Goal: Complete application form: Complete application form

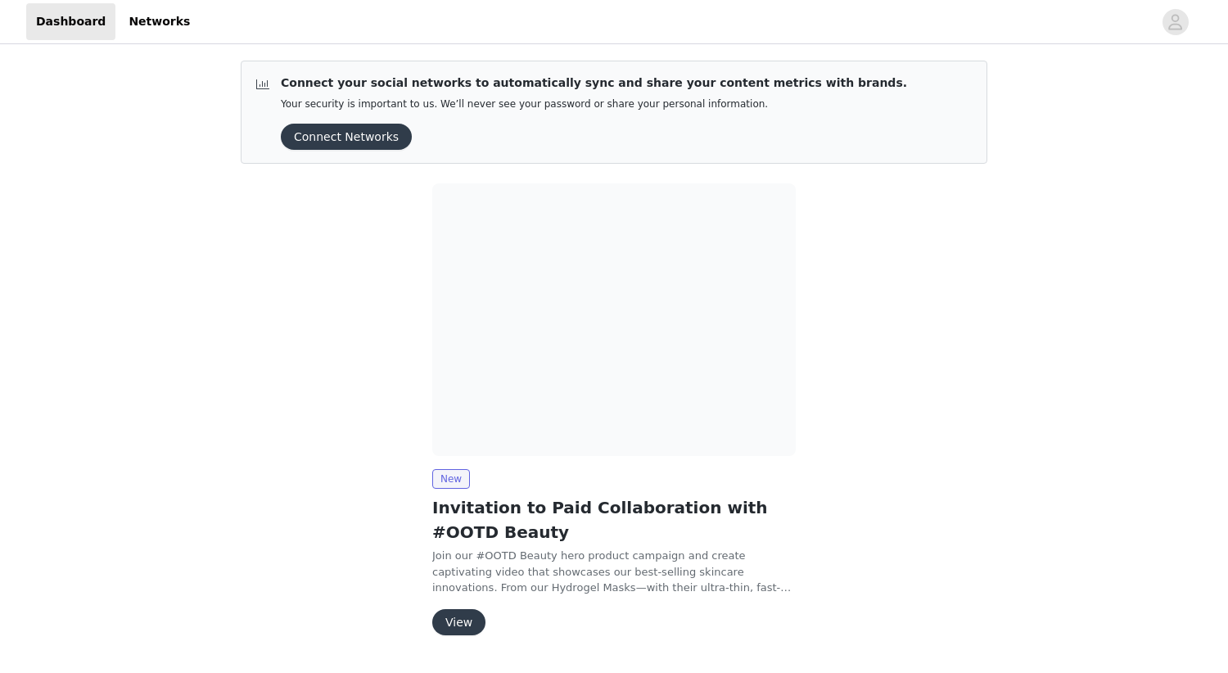
scroll to position [44, 0]
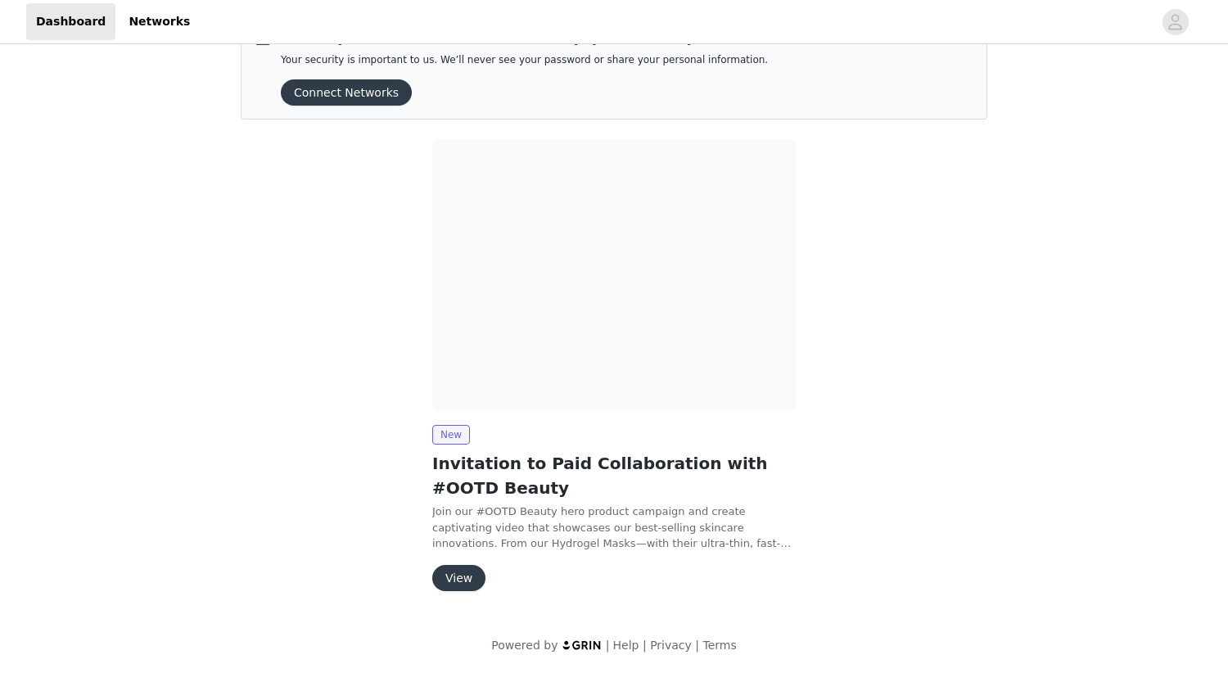
click at [465, 572] on button "View" at bounding box center [458, 578] width 53 height 26
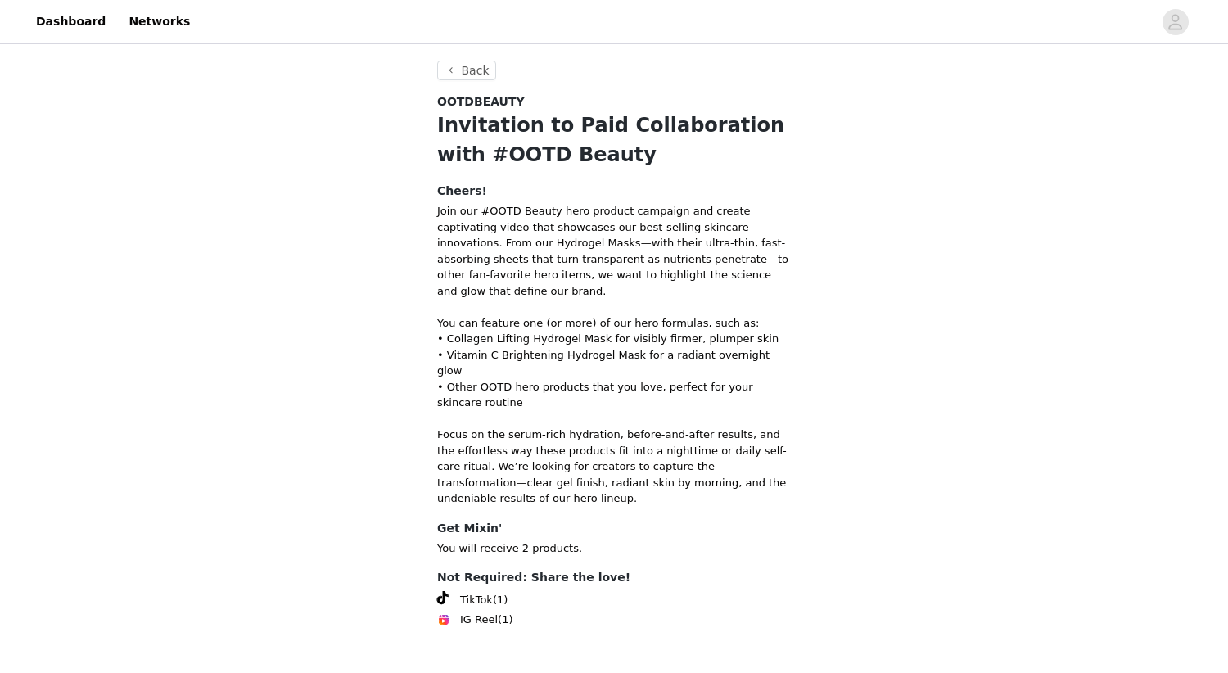
scroll to position [35, 0]
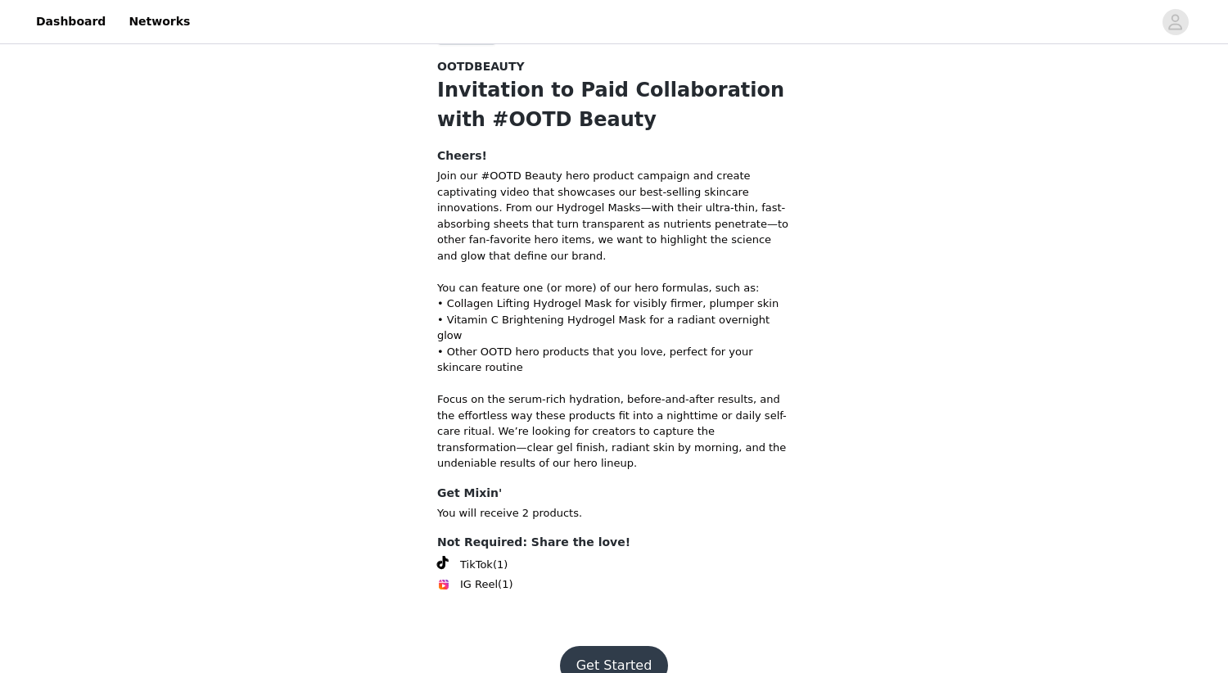
click at [604, 646] on button "Get Started" at bounding box center [614, 665] width 109 height 39
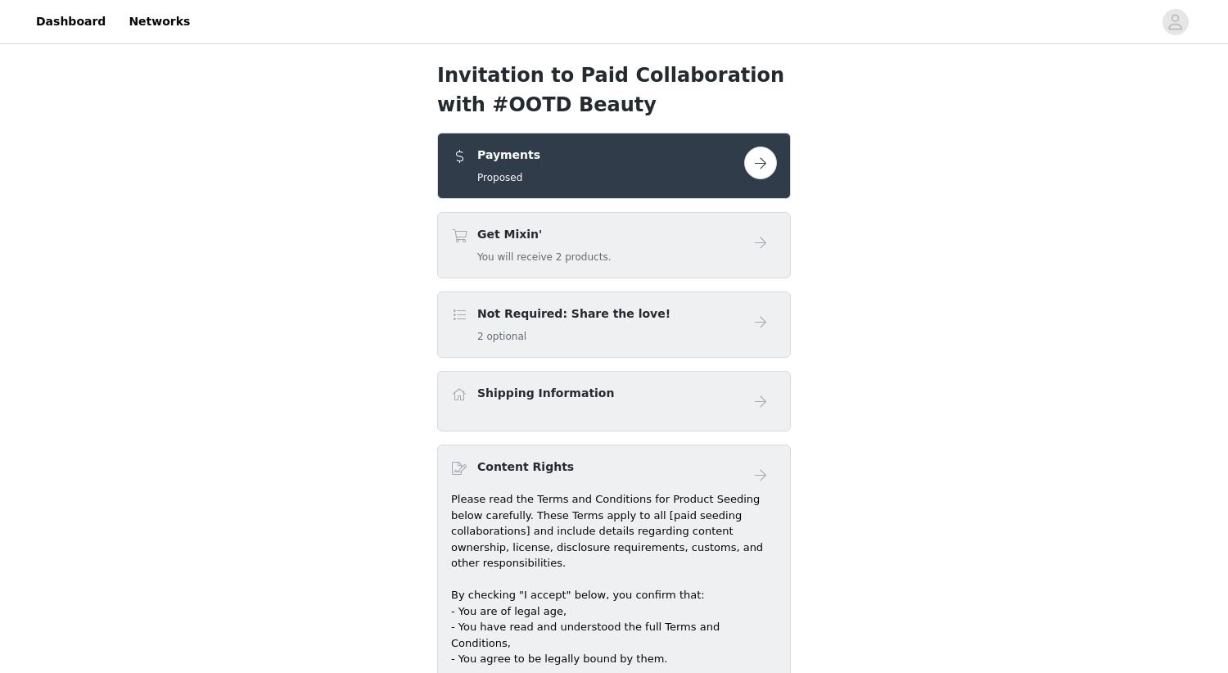
click at [689, 155] on div "Payments Proposed" at bounding box center [597, 166] width 293 height 38
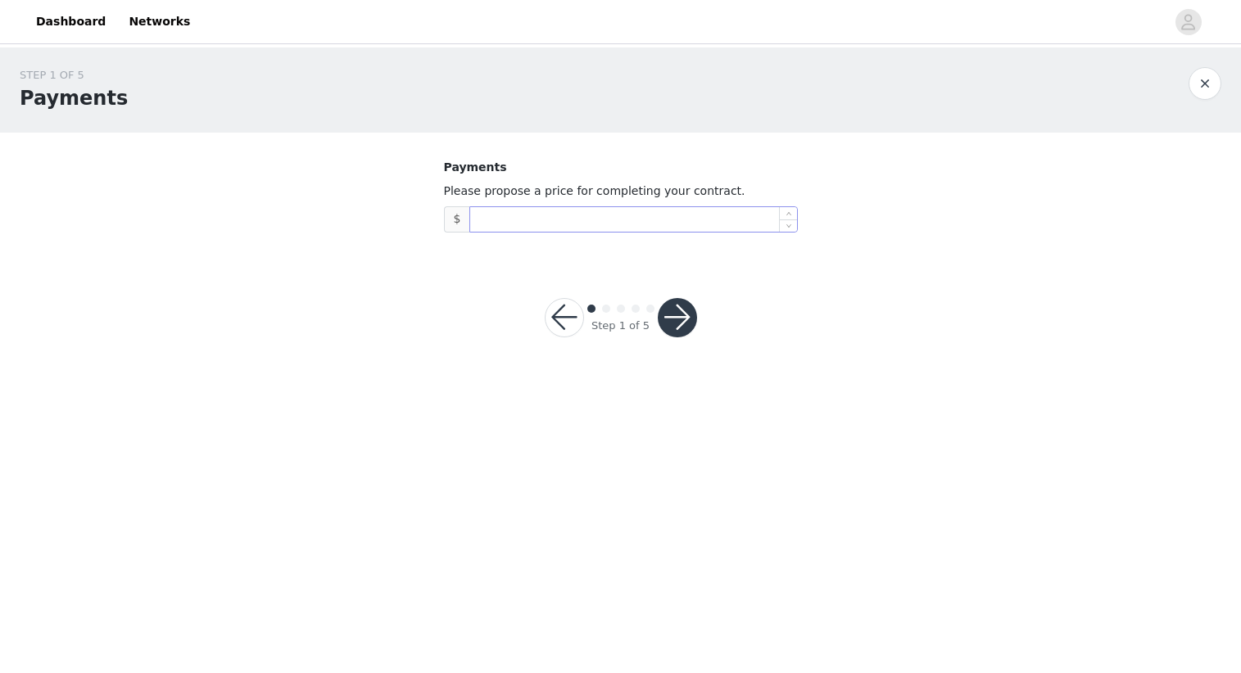
click at [558, 218] on input at bounding box center [633, 219] width 326 height 25
type input "300"
click at [673, 314] on button "button" at bounding box center [677, 317] width 39 height 39
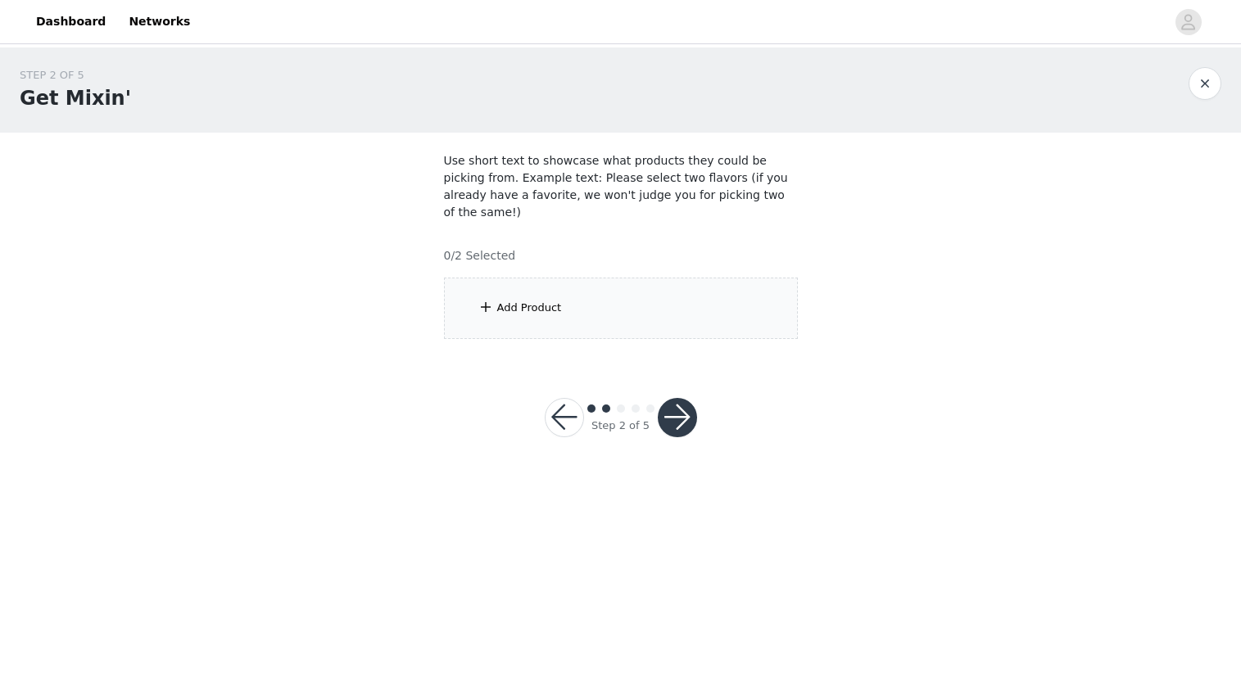
click at [487, 300] on div "Add Product" at bounding box center [621, 308] width 354 height 61
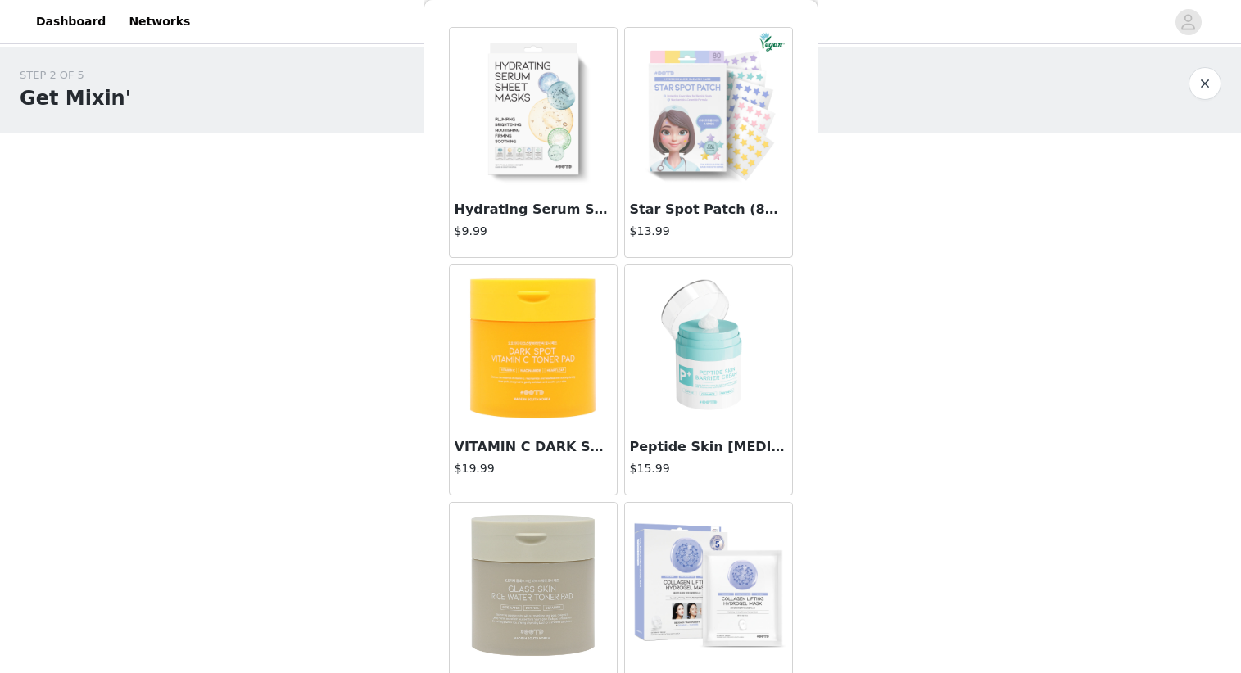
scroll to position [53, 0]
click at [553, 378] on img at bounding box center [533, 349] width 164 height 164
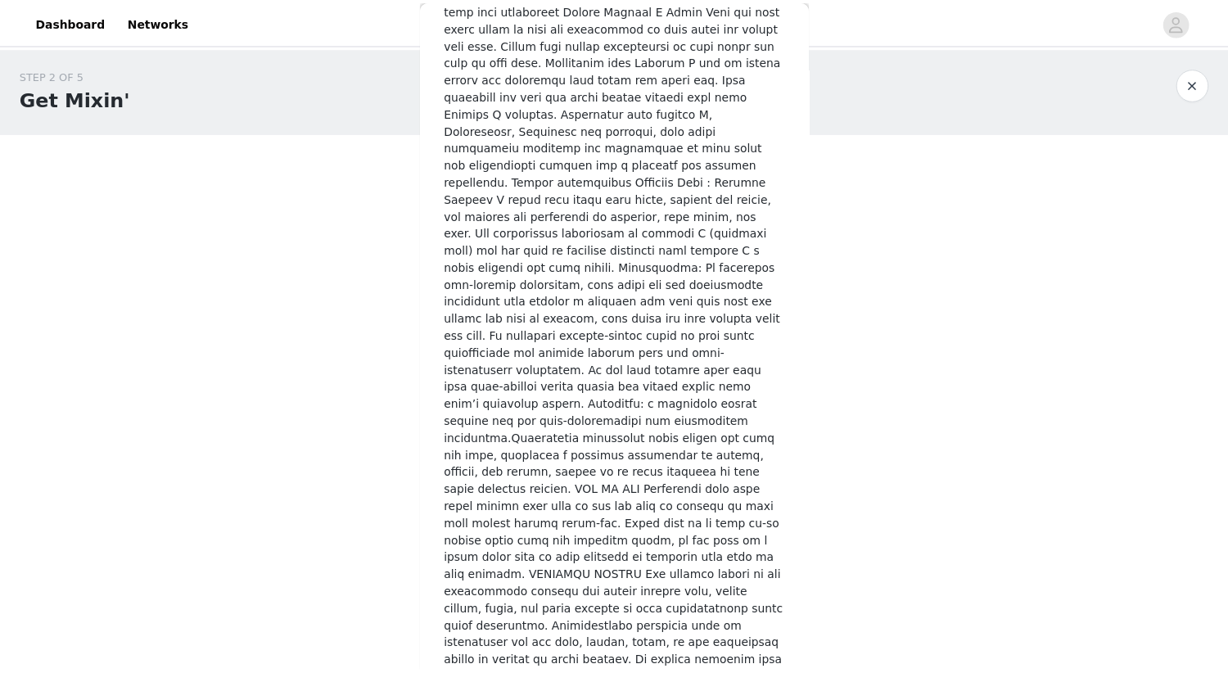
scroll to position [751, 0]
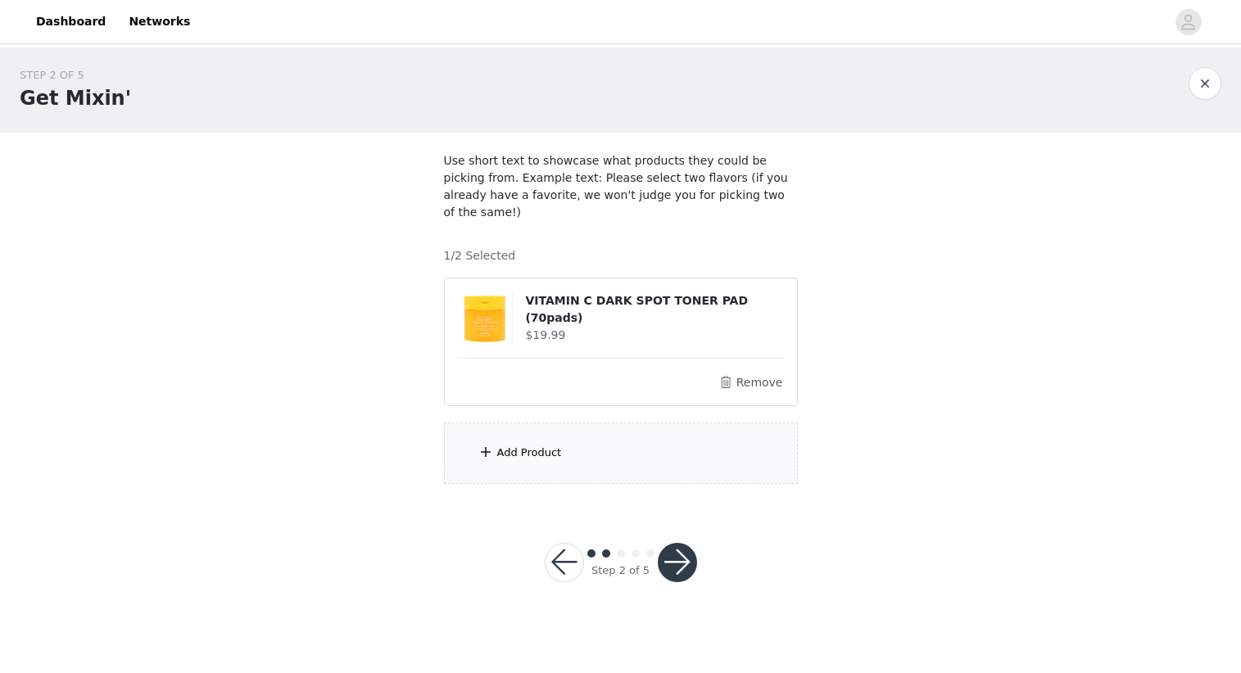
click at [676, 556] on button "button" at bounding box center [677, 562] width 39 height 39
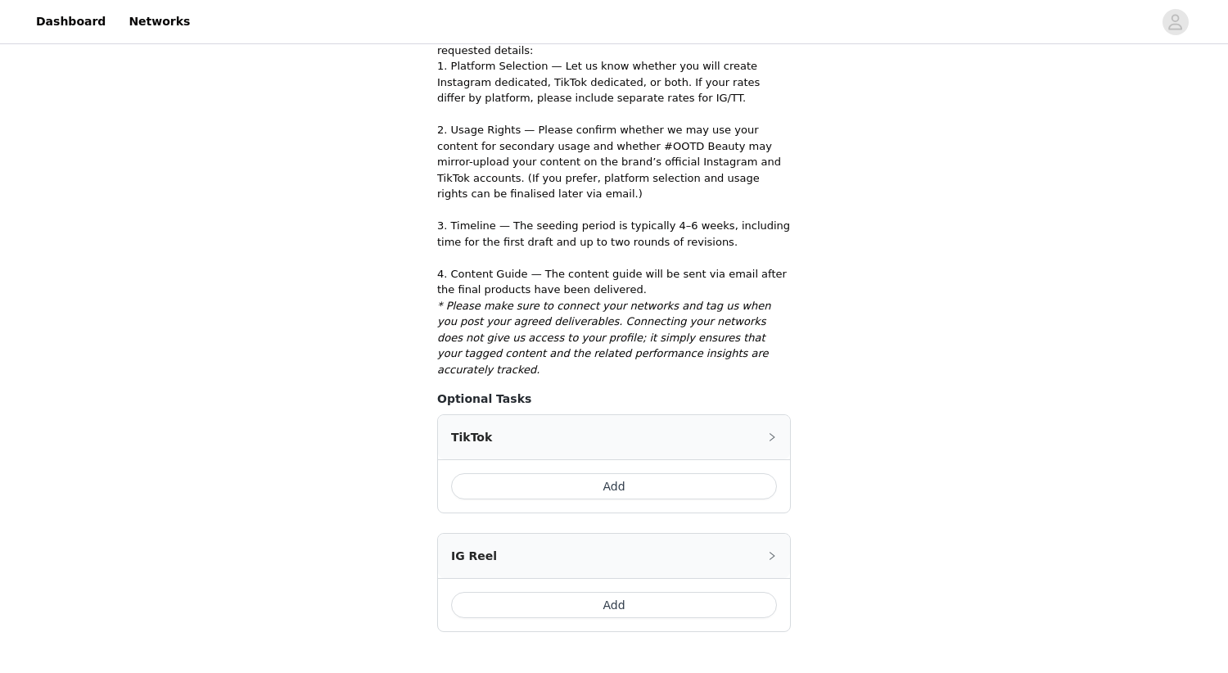
scroll to position [391, 0]
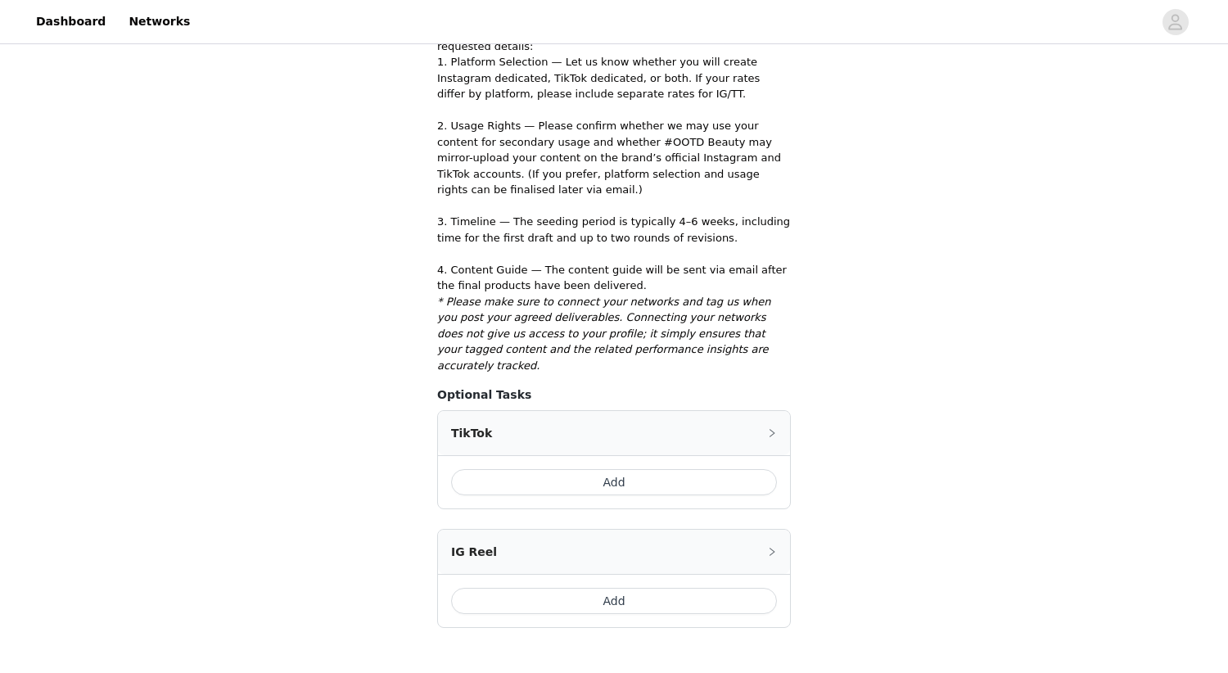
click at [713, 469] on button "Add" at bounding box center [614, 482] width 326 height 26
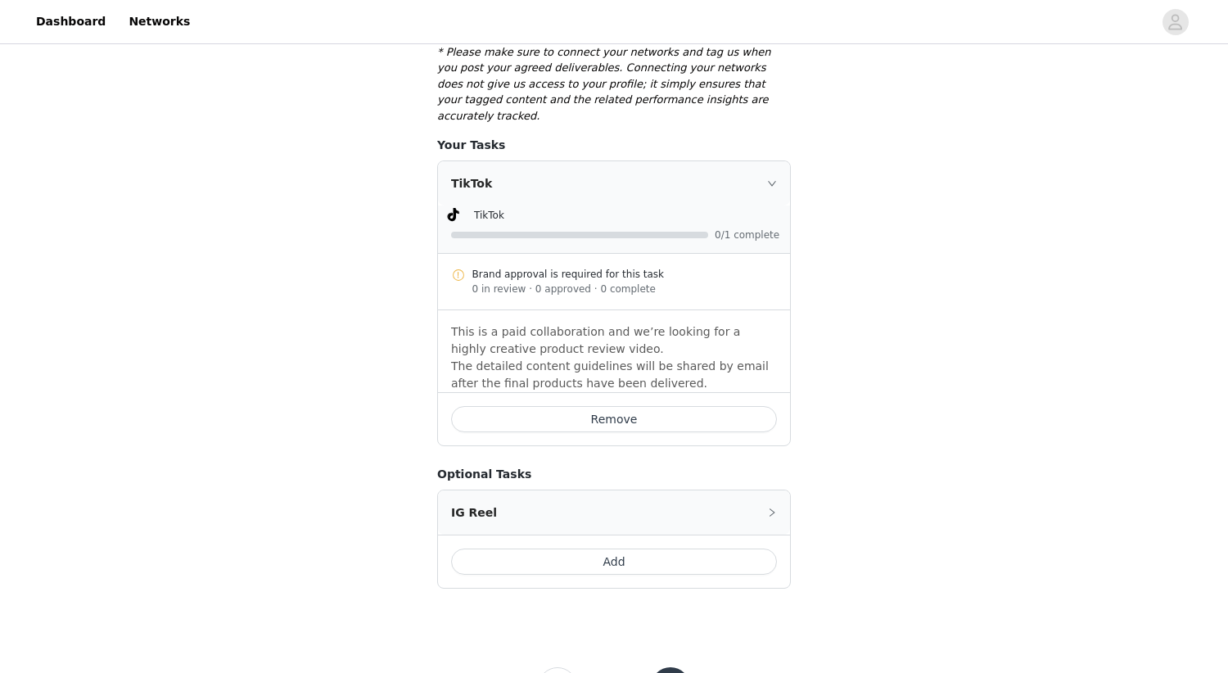
scroll to position [648, 0]
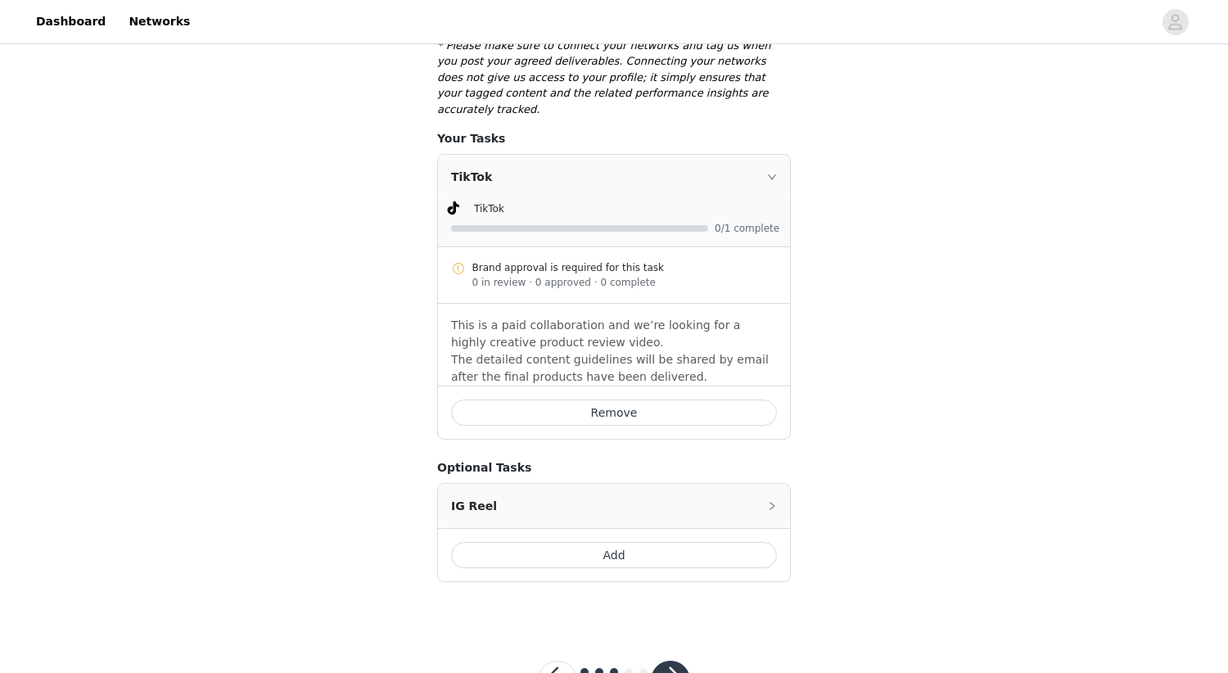
click at [668, 542] on button "Add" at bounding box center [614, 555] width 326 height 26
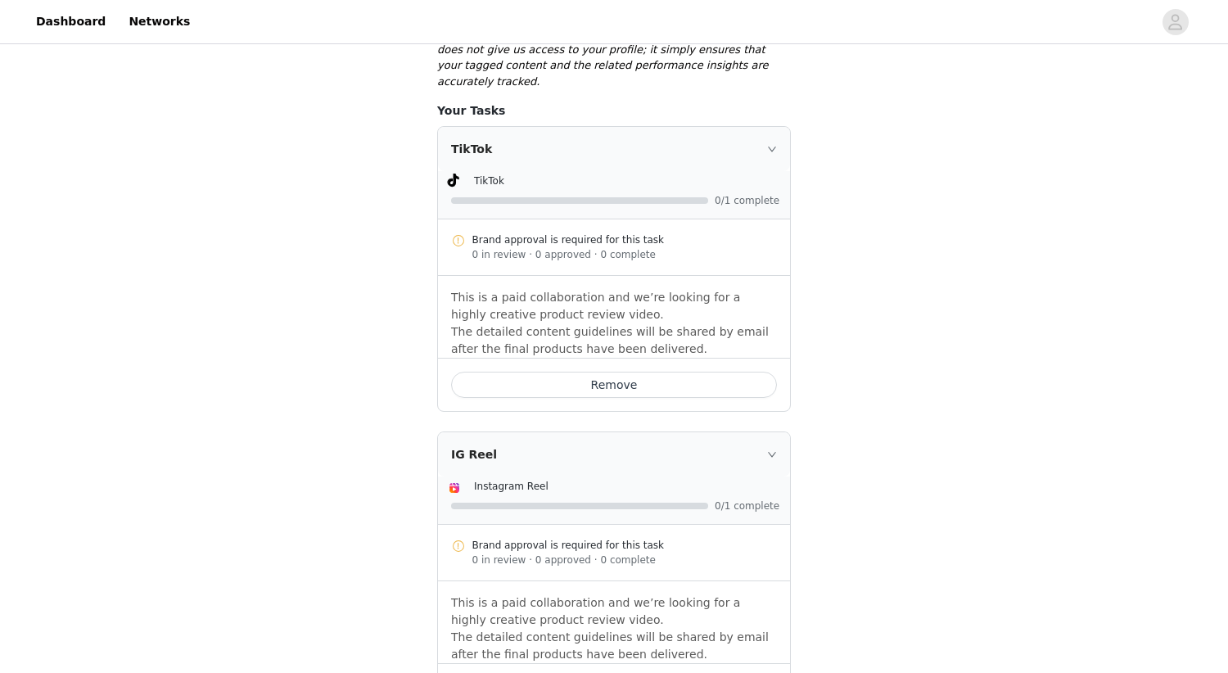
scroll to position [638, 0]
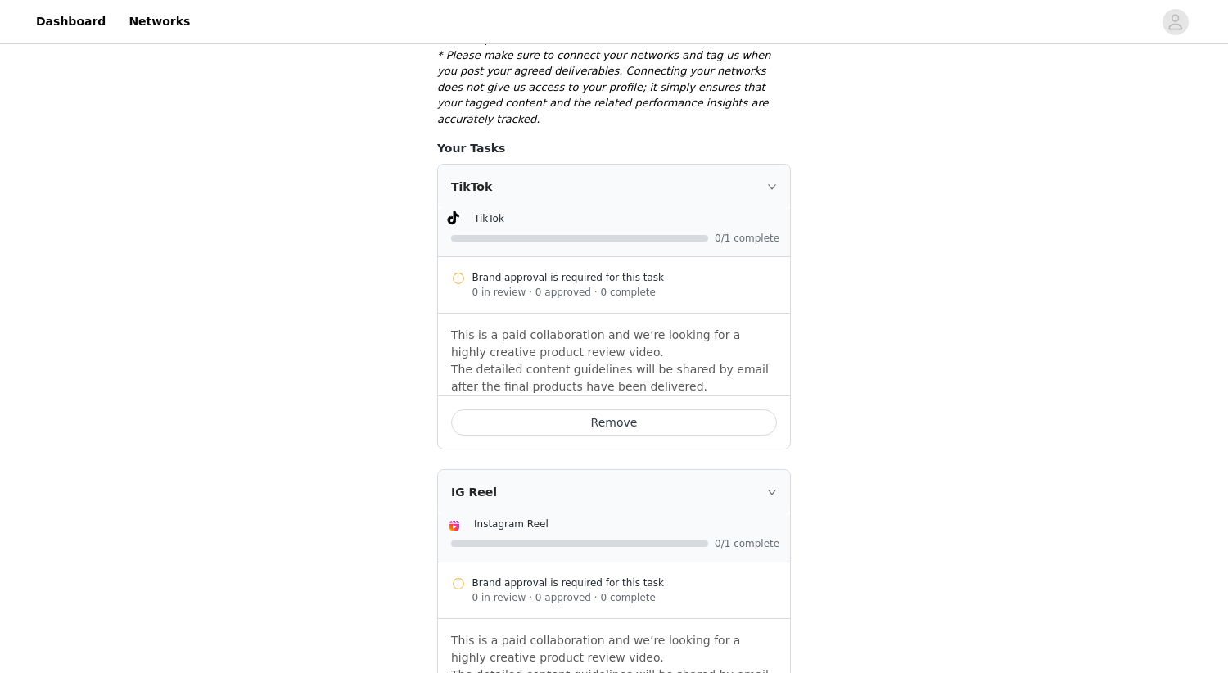
click at [722, 409] on button "Remove" at bounding box center [614, 422] width 326 height 26
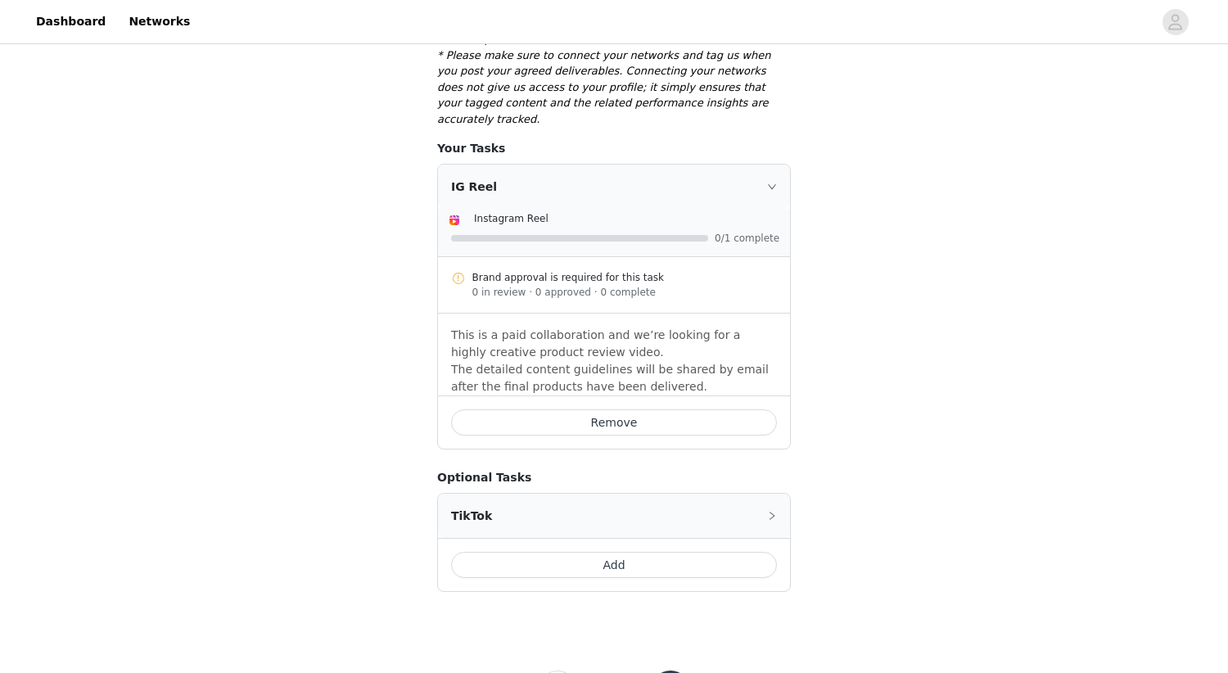
scroll to position [681, 0]
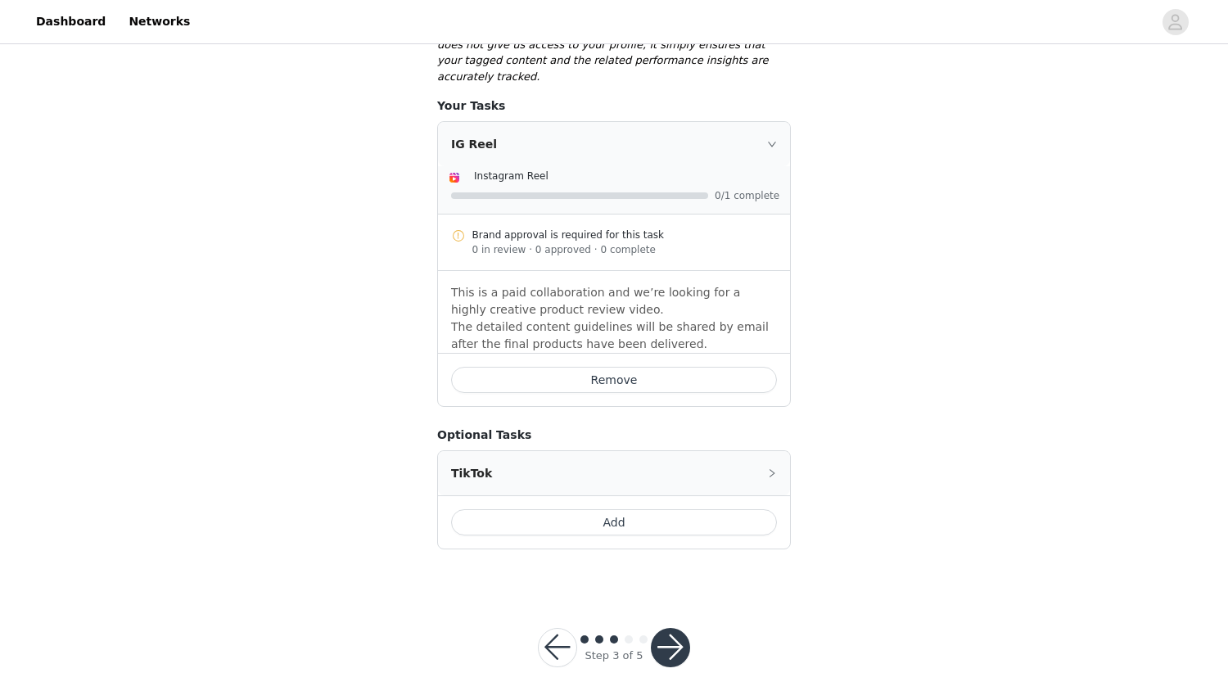
click at [678, 630] on button "button" at bounding box center [670, 647] width 39 height 39
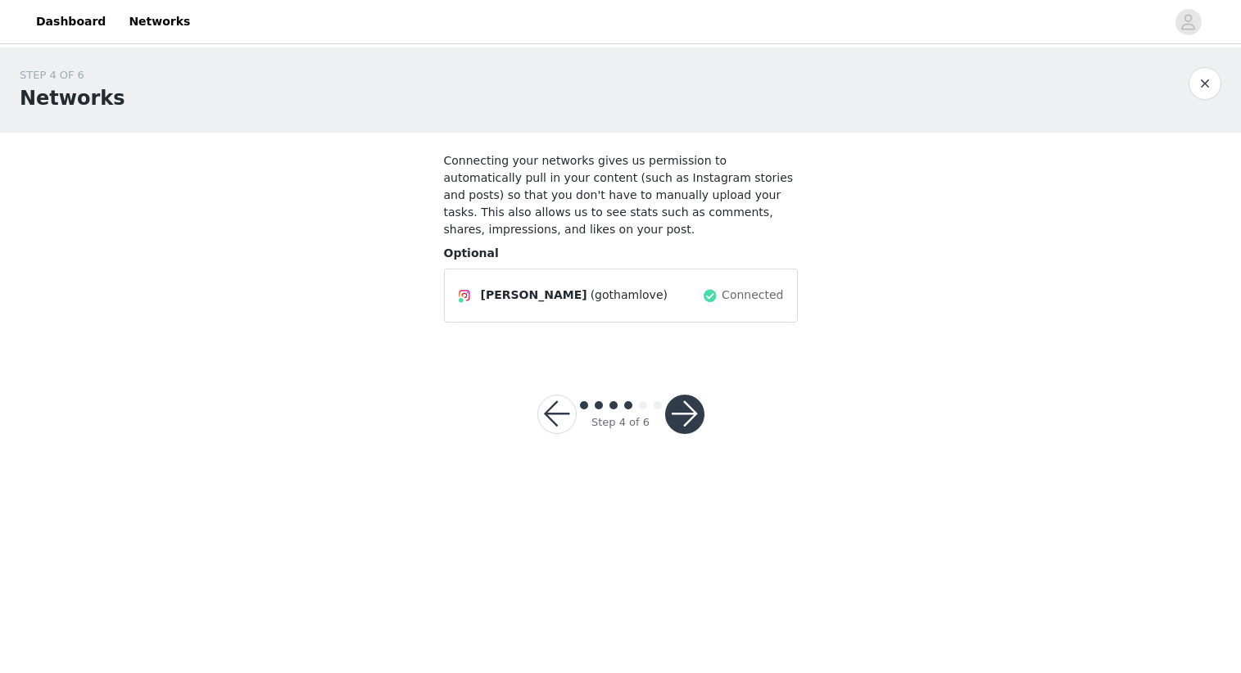
click at [689, 413] on button "button" at bounding box center [684, 414] width 39 height 39
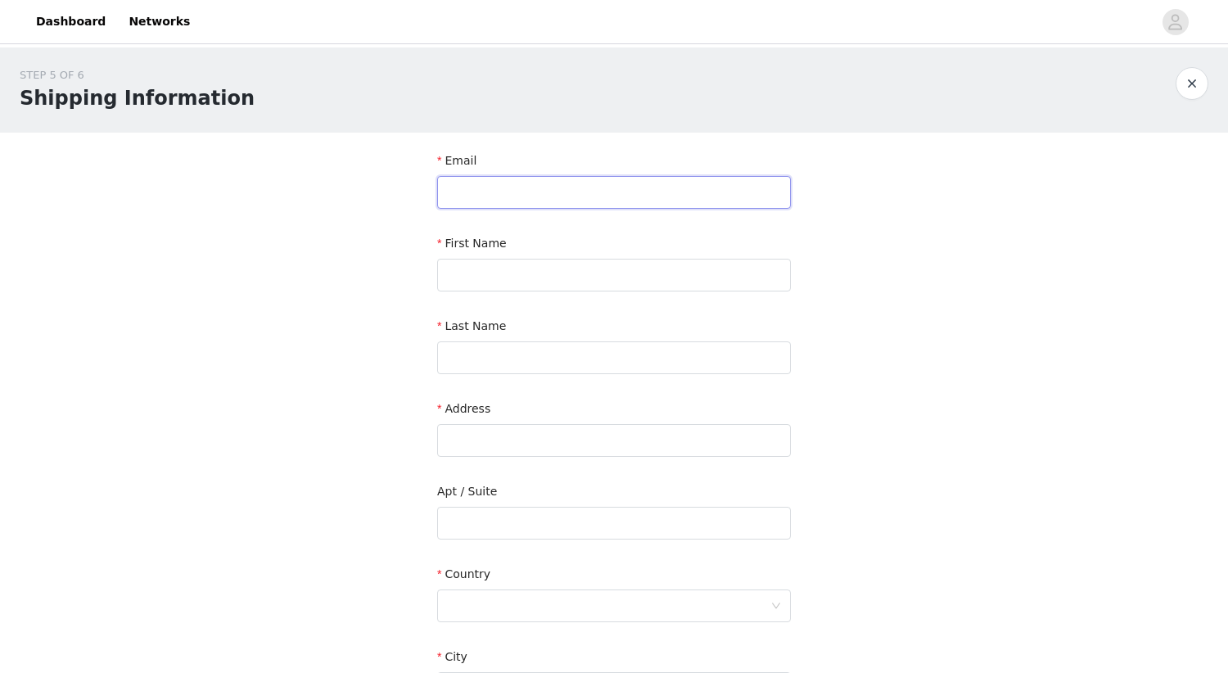
click at [601, 203] on input "text" at bounding box center [614, 192] width 354 height 33
type input "suzanne@gothamlove.com"
type input "Suzanne"
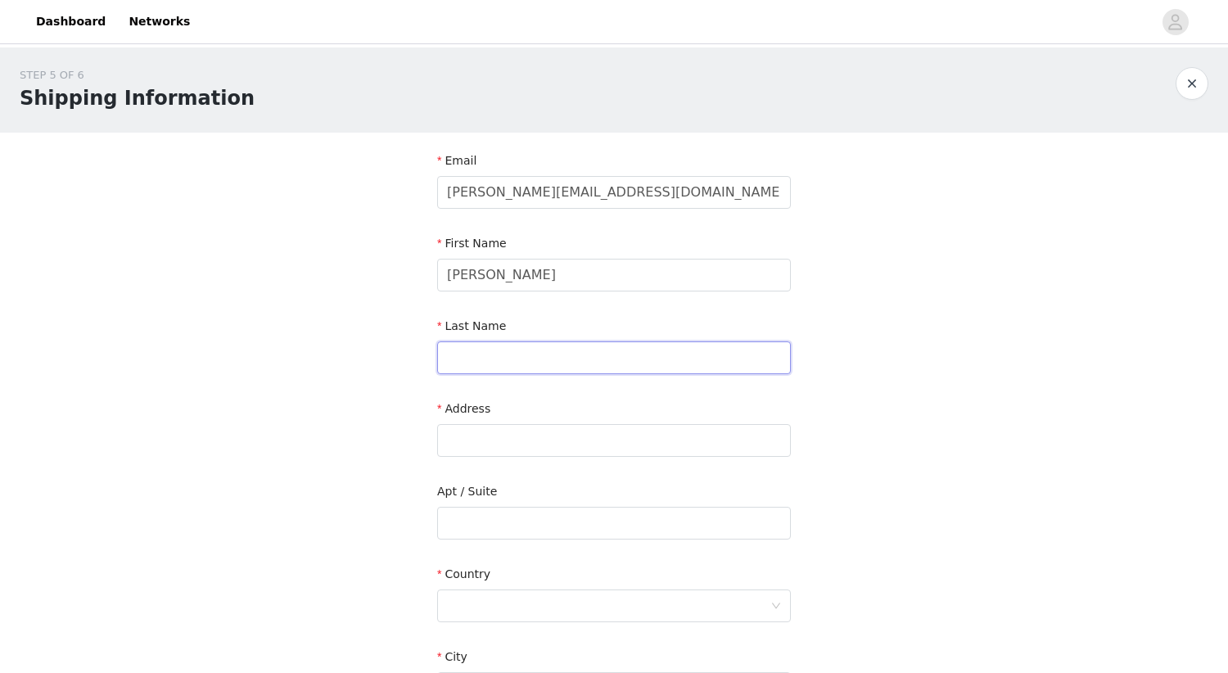
type input "Cohen"
type input "133 Benson Place"
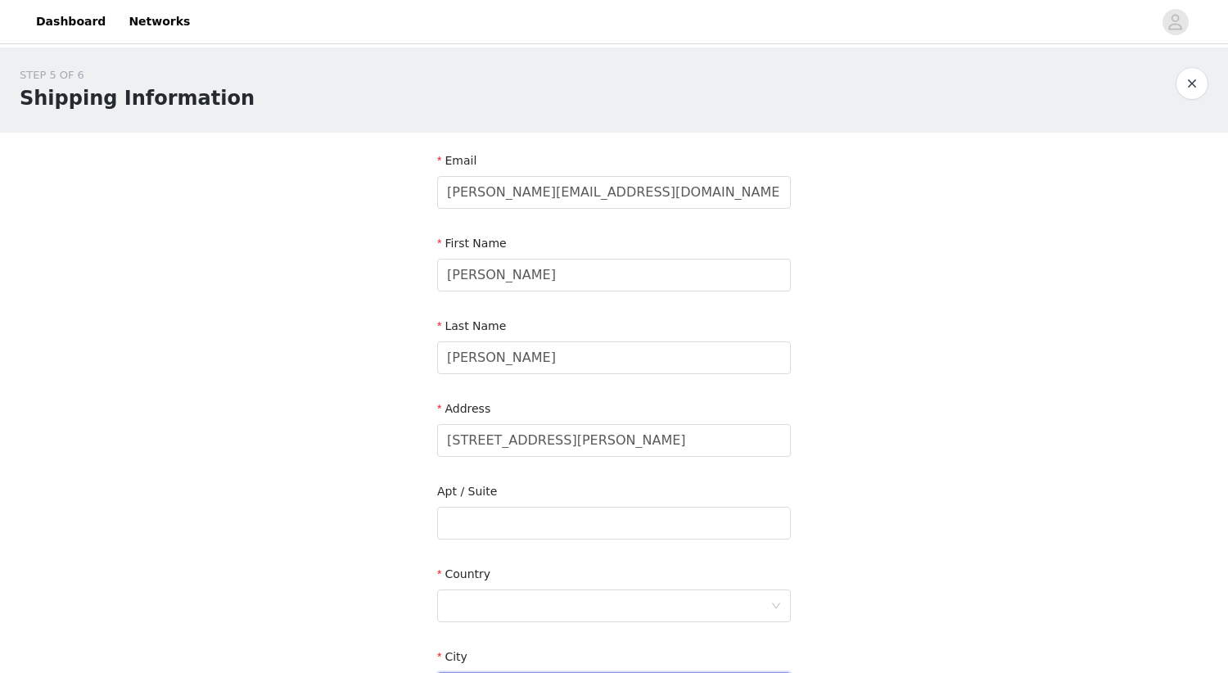
type input "Westfield"
type input "07090"
type input "9175381306"
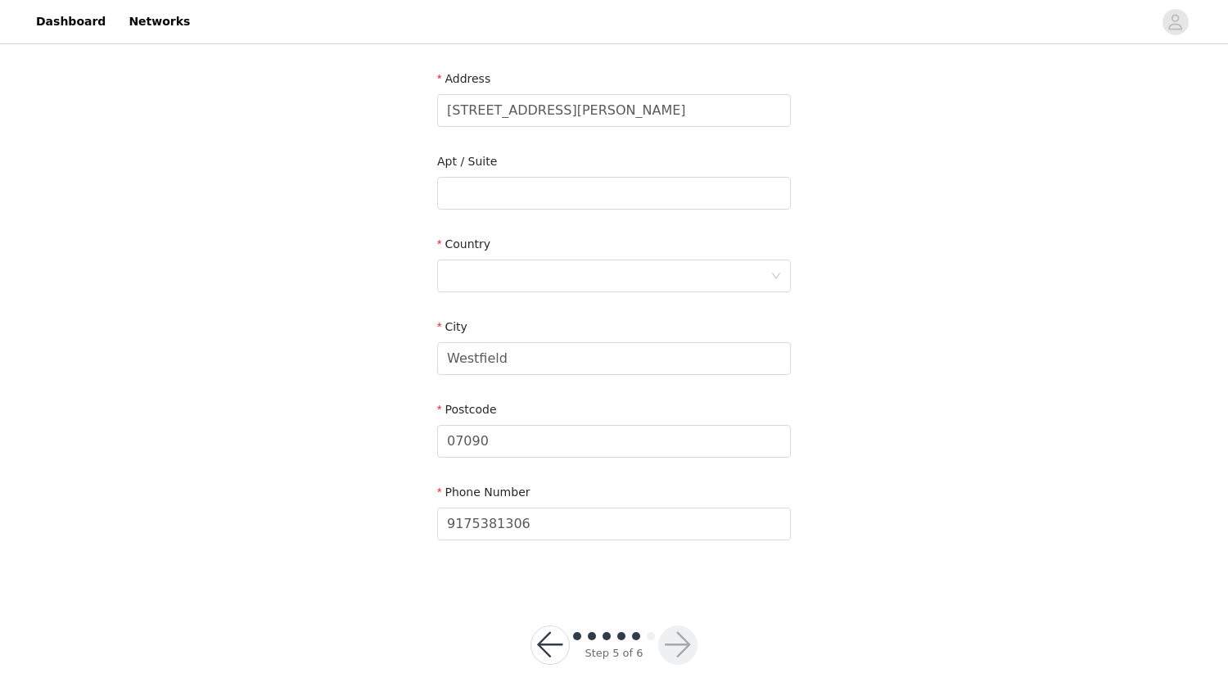
scroll to position [360, 0]
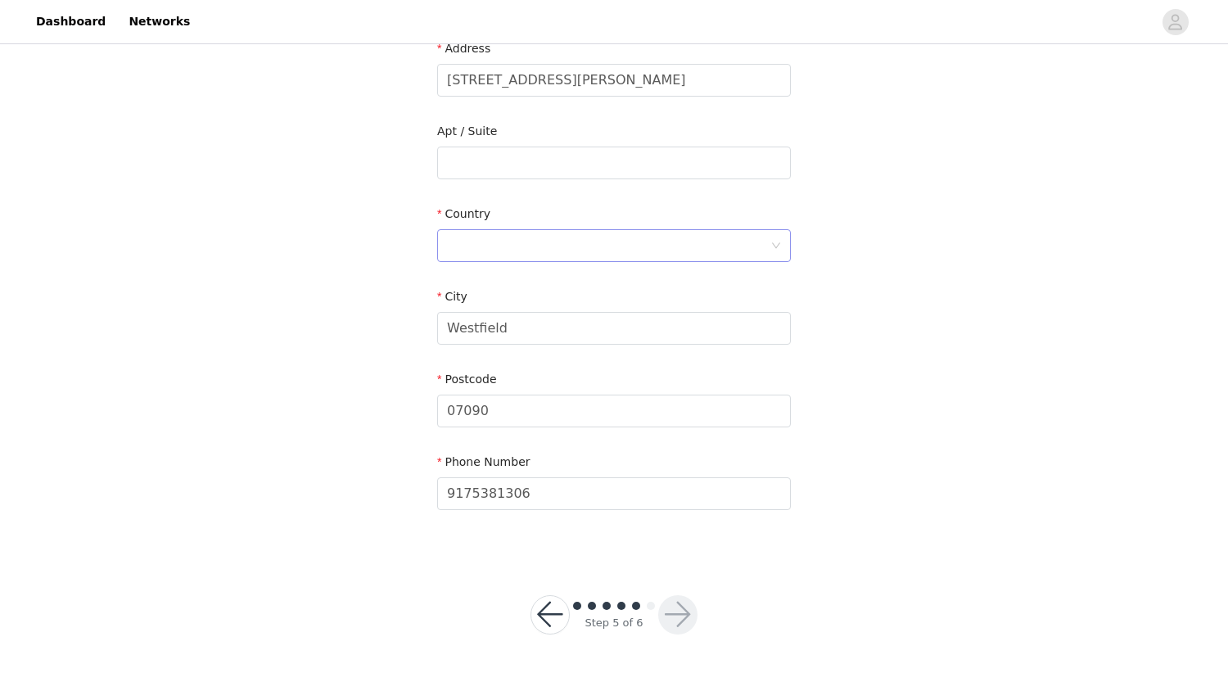
click at [648, 242] on div at bounding box center [609, 245] width 324 height 31
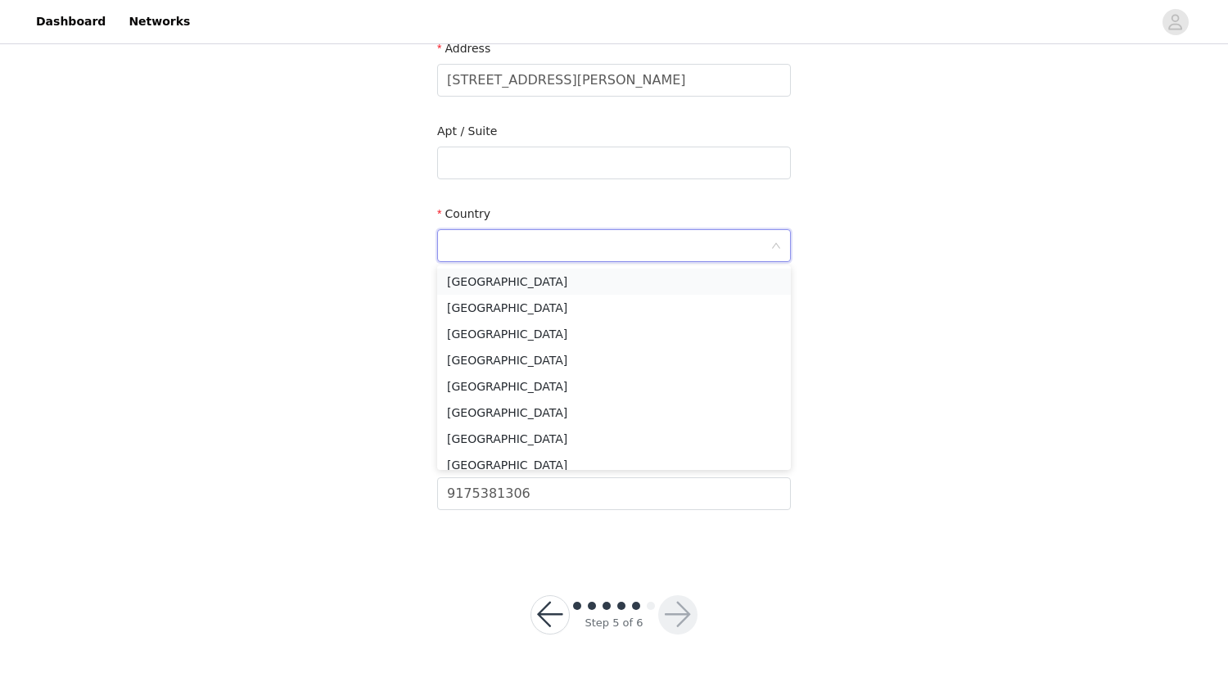
click at [614, 287] on li "United States" at bounding box center [614, 282] width 354 height 26
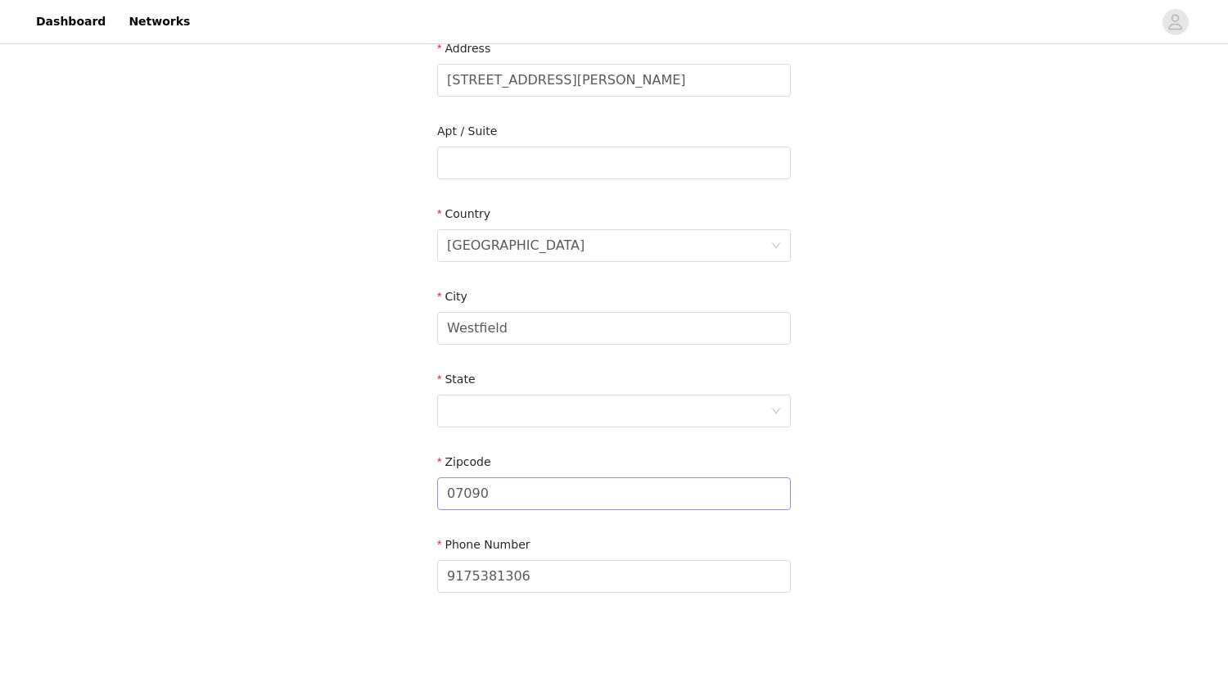
scroll to position [443, 0]
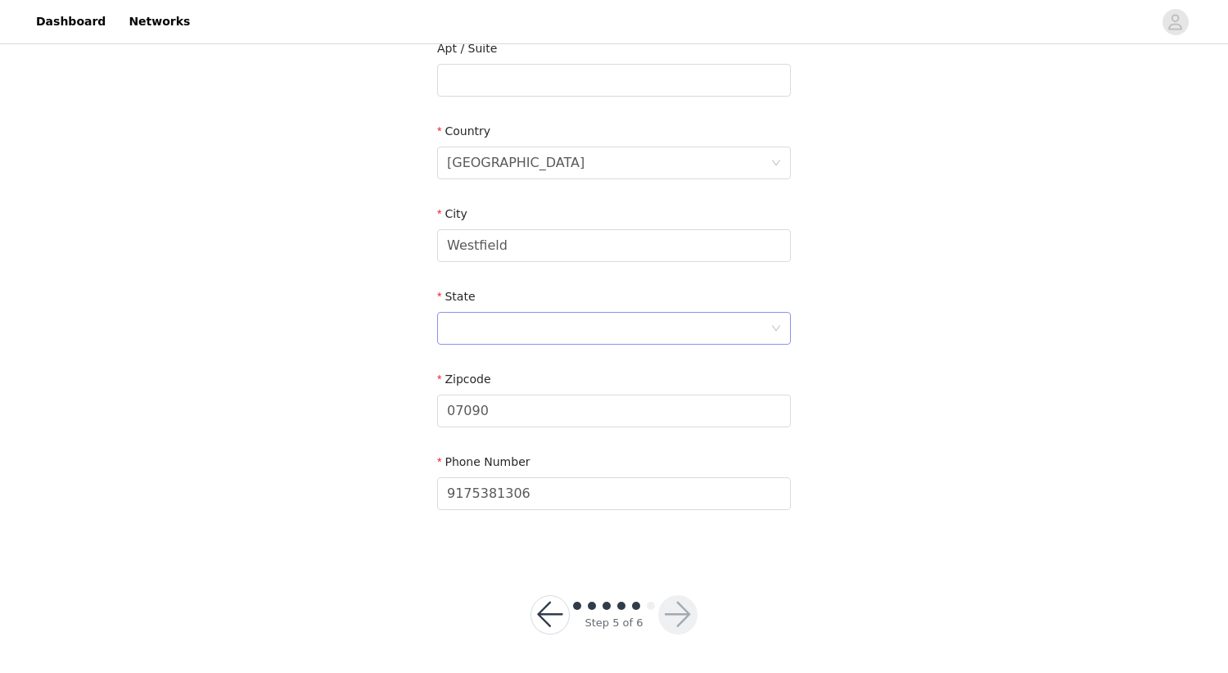
click at [744, 329] on div at bounding box center [609, 328] width 324 height 31
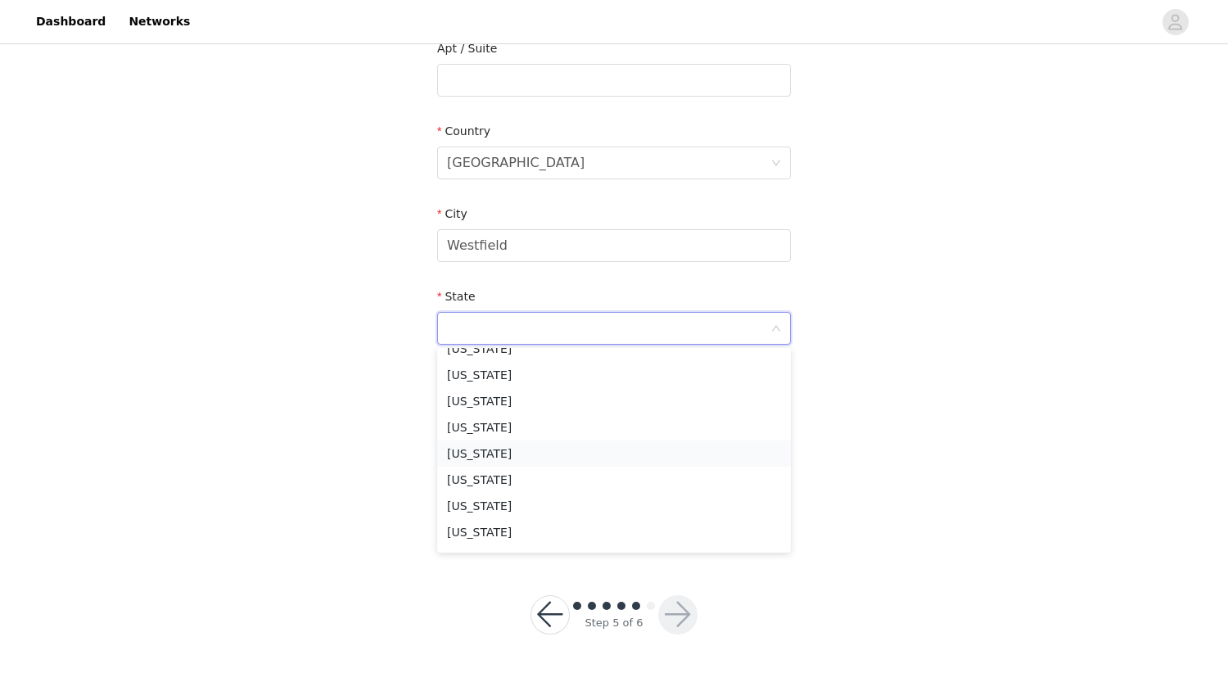
scroll to position [960, 0]
click at [545, 372] on li "New Jersey" at bounding box center [614, 374] width 354 height 26
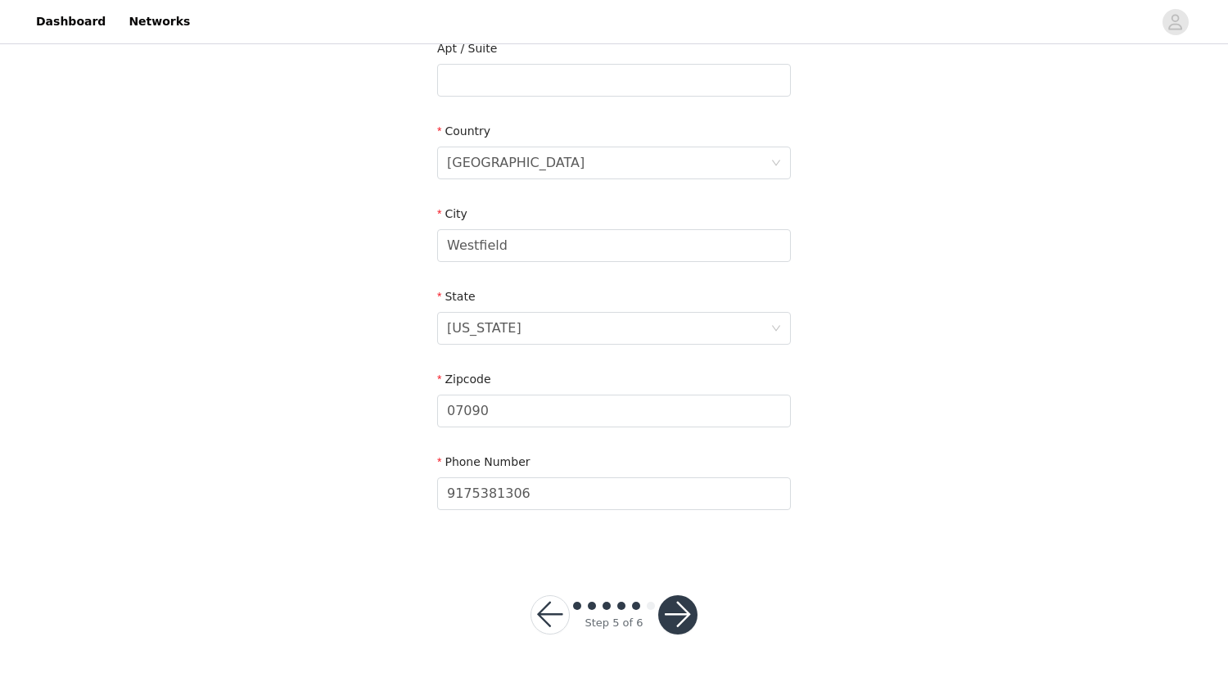
click at [681, 615] on button "button" at bounding box center [677, 614] width 39 height 39
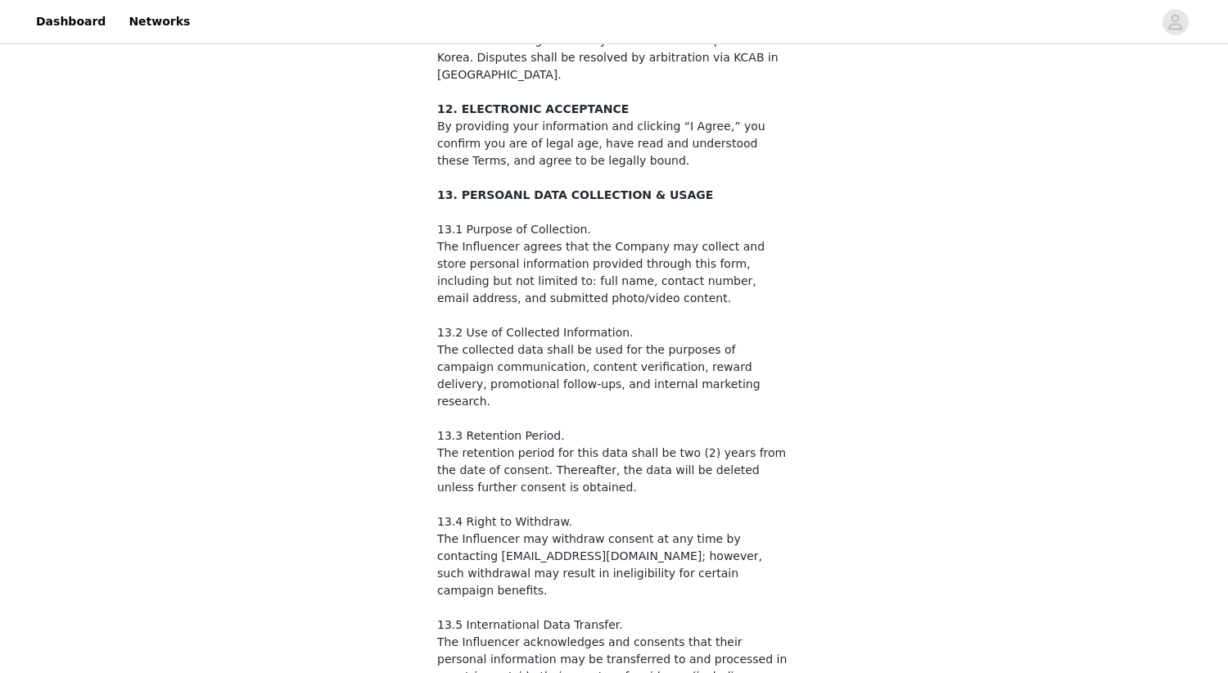
scroll to position [2595, 0]
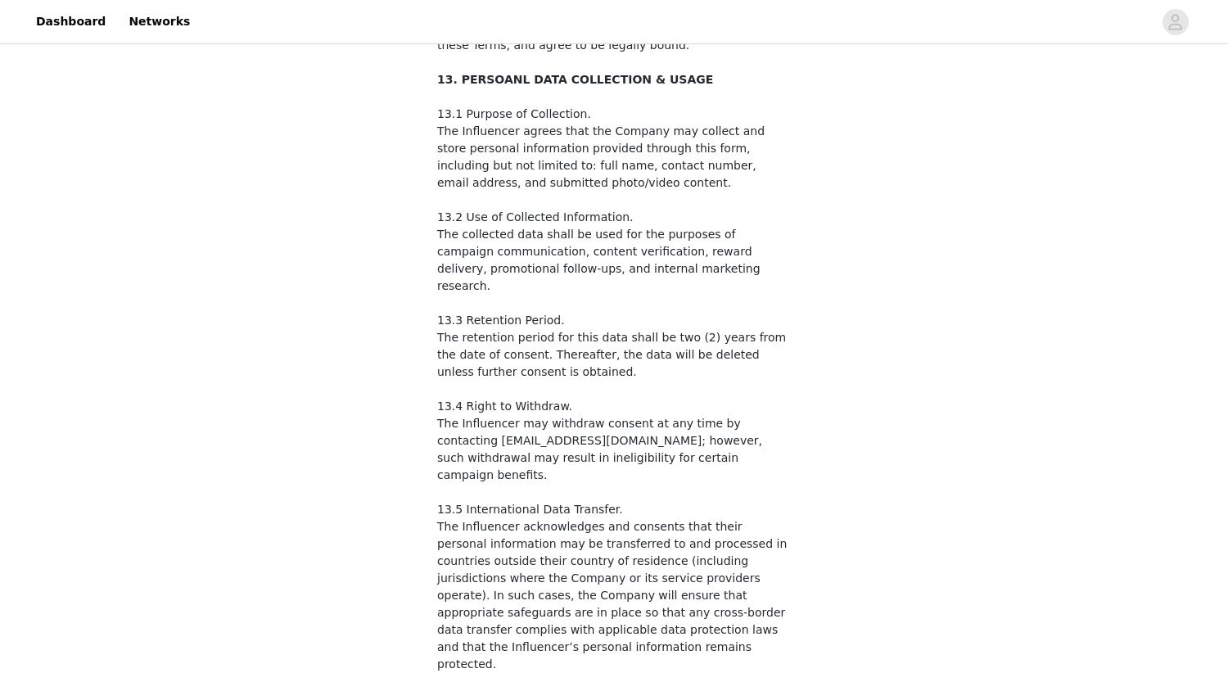
checkbox input "true"
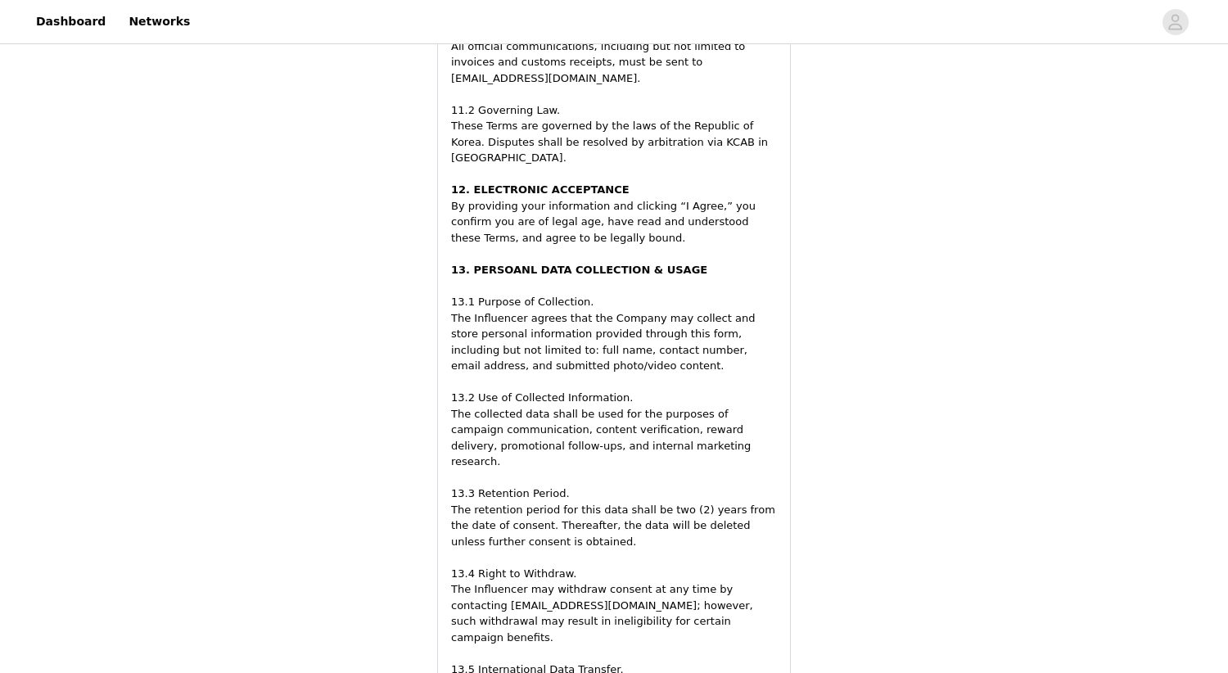
scroll to position [2980, 0]
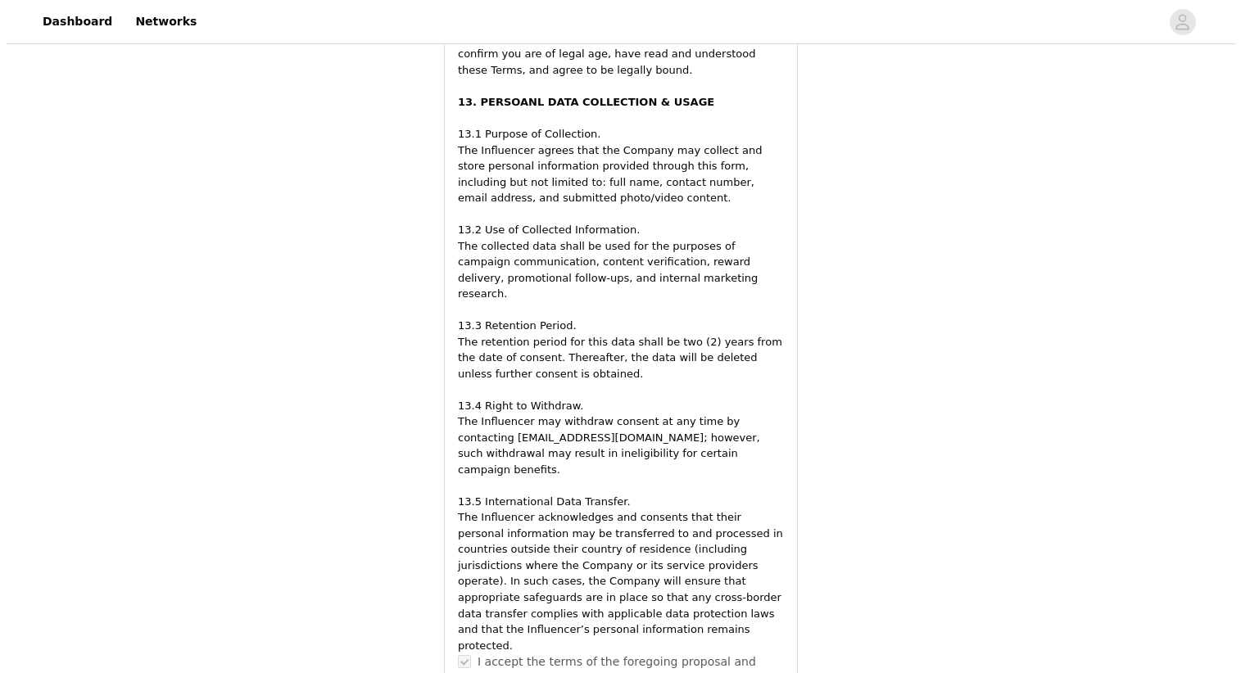
scroll to position [0, 0]
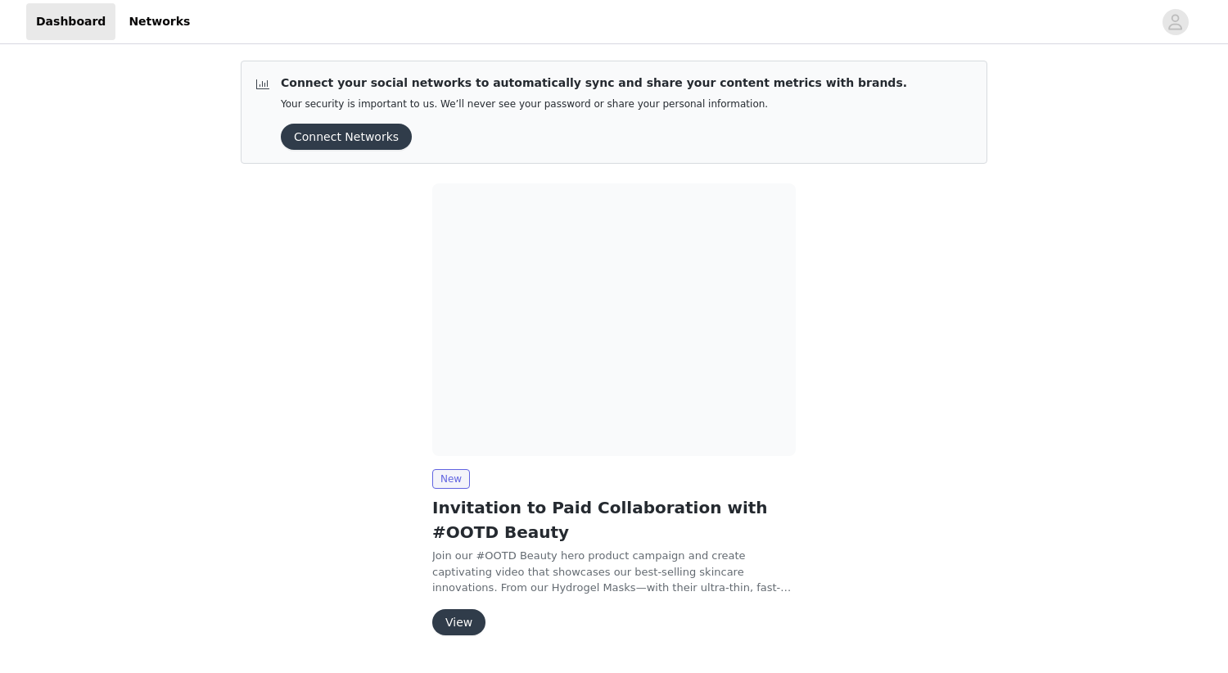
click at [467, 627] on button "View" at bounding box center [458, 622] width 53 height 26
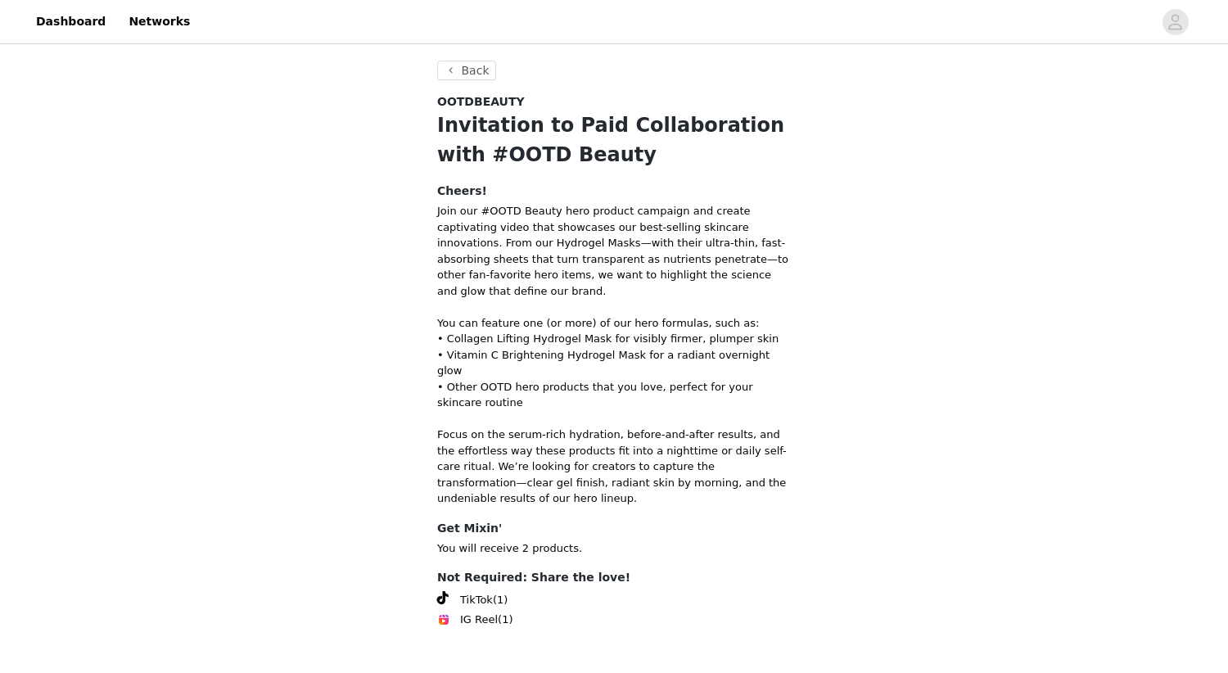
scroll to position [35, 0]
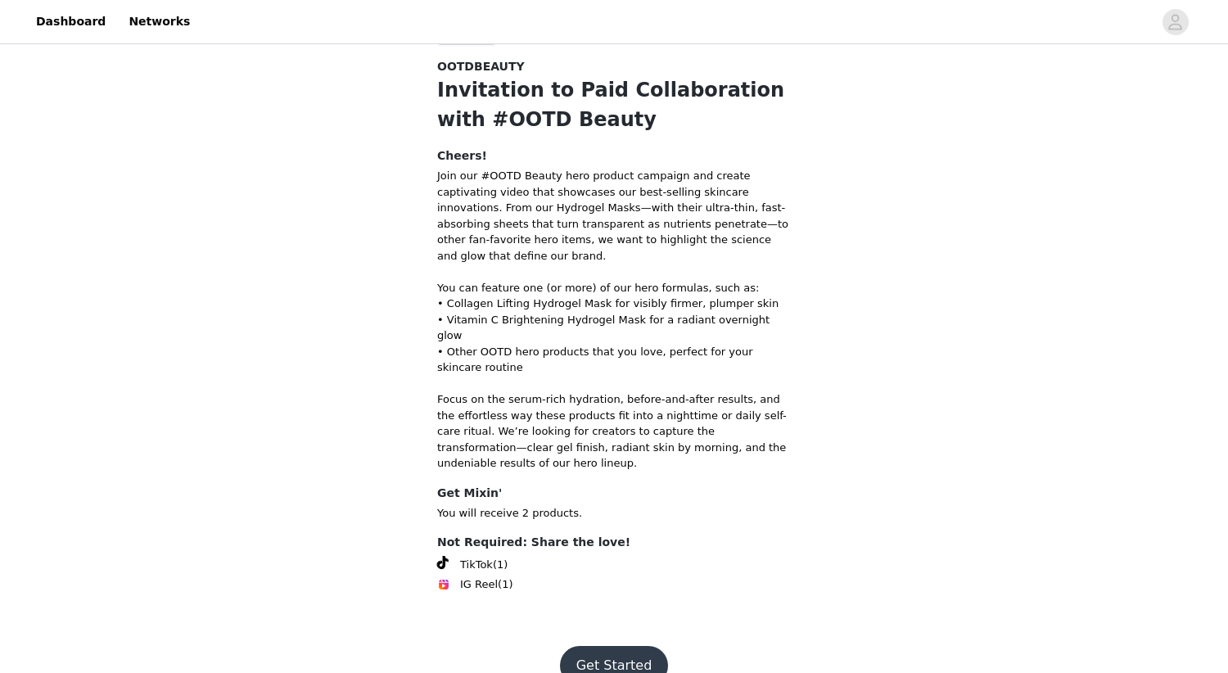
click at [627, 646] on button "Get Started" at bounding box center [614, 665] width 109 height 39
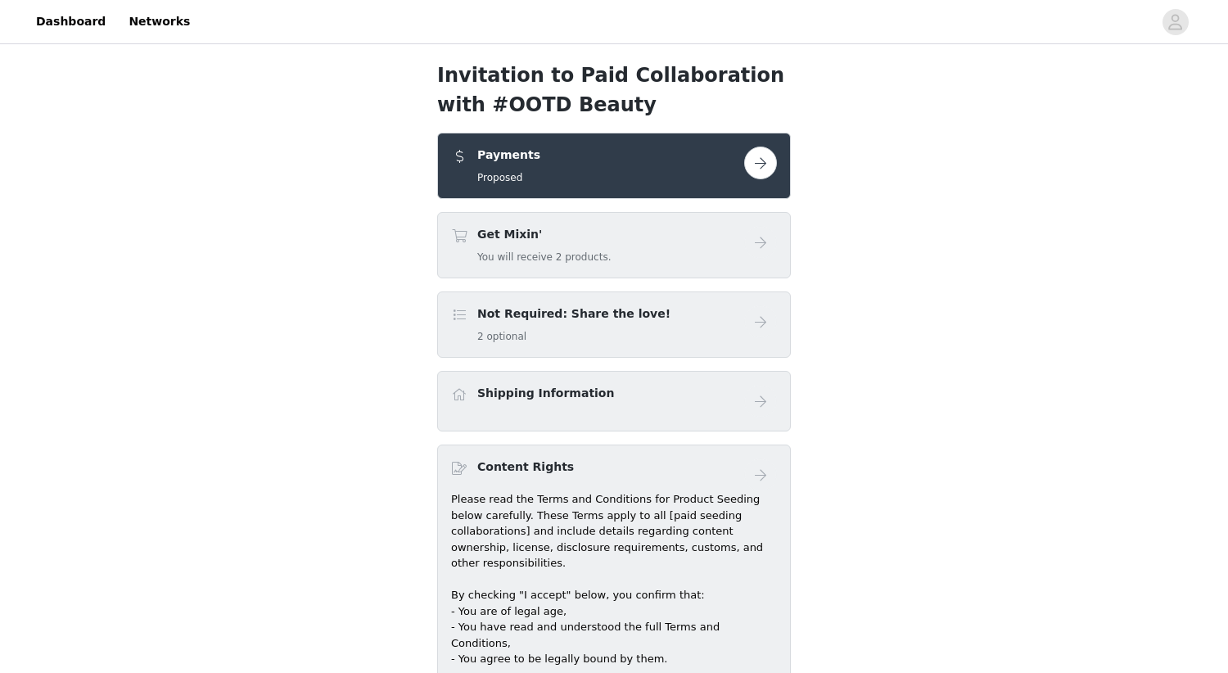
click at [763, 152] on button "button" at bounding box center [760, 163] width 33 height 33
